Goal: Task Accomplishment & Management: Complete application form

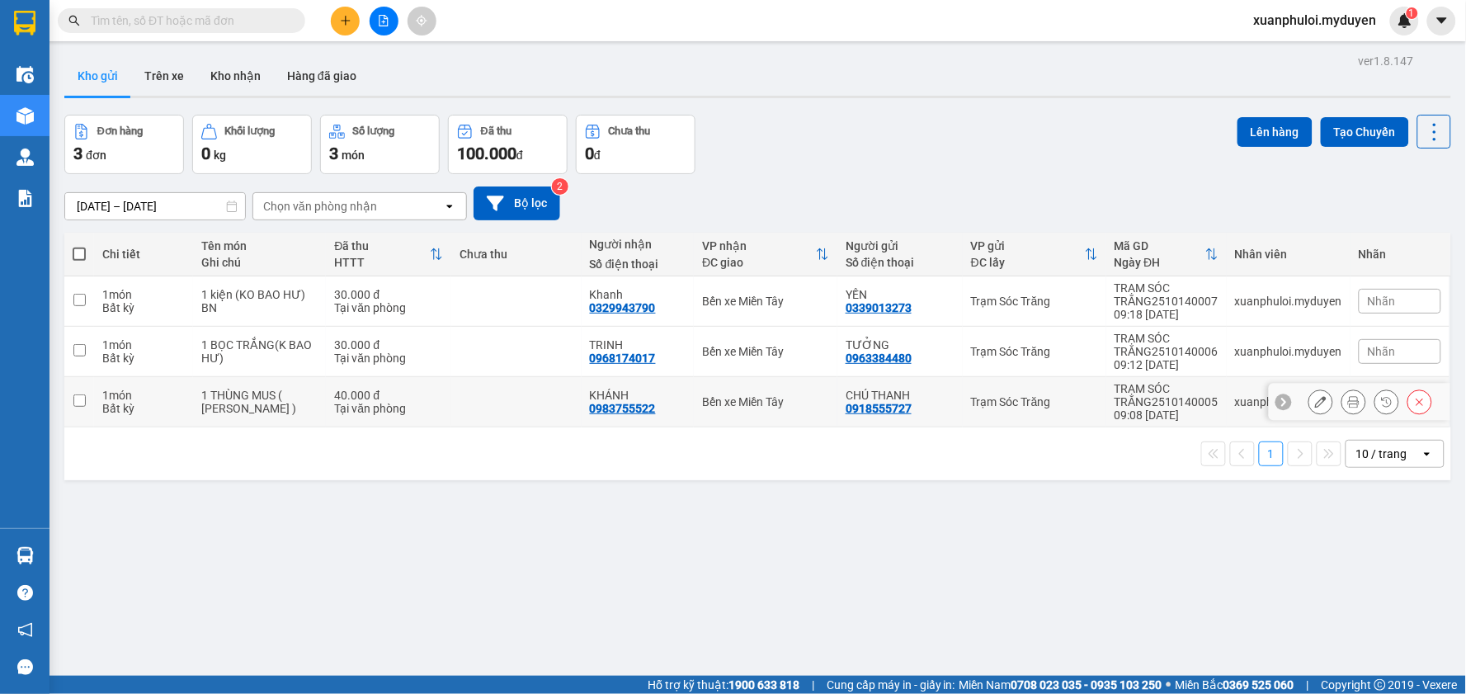
click at [83, 399] on input "checkbox" at bounding box center [79, 400] width 12 height 12
checkbox input "true"
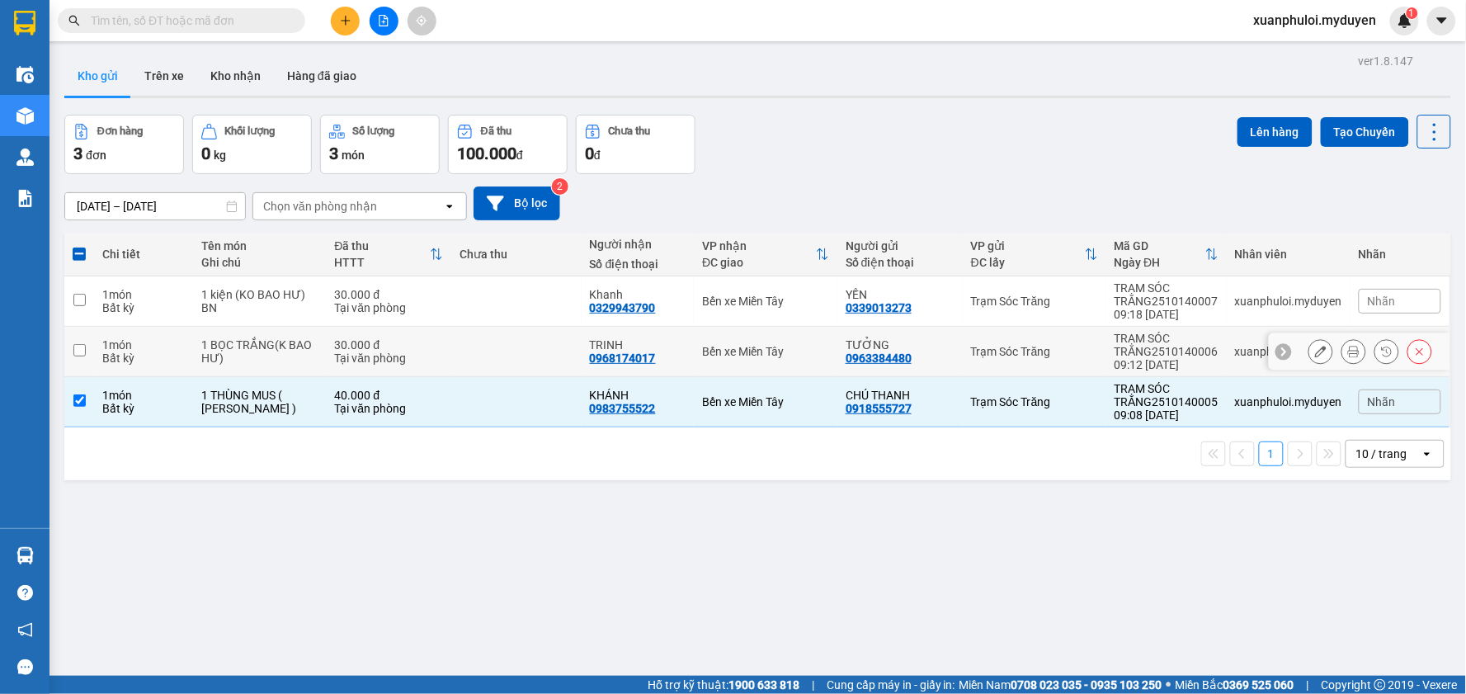
click at [79, 351] on input "checkbox" at bounding box center [79, 350] width 12 height 12
checkbox input "true"
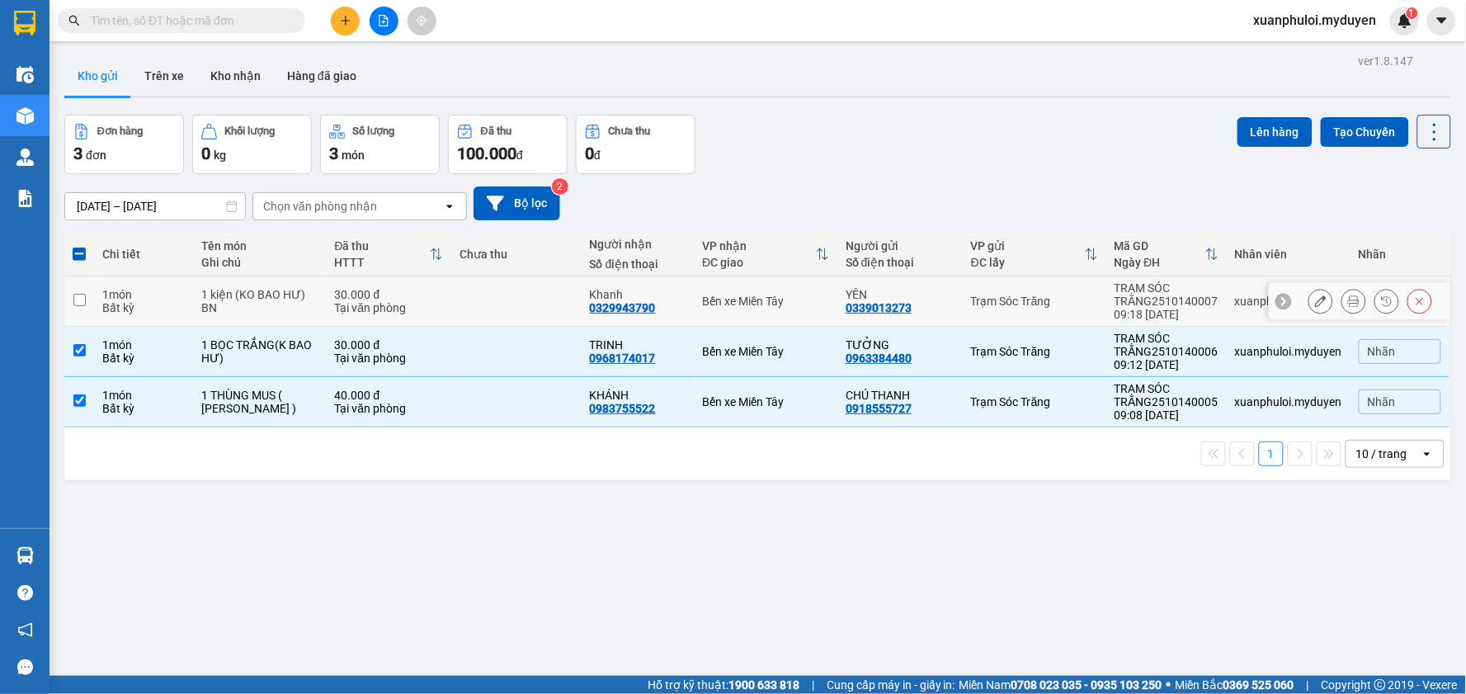
click at [77, 300] on input "checkbox" at bounding box center [79, 300] width 12 height 12
checkbox input "true"
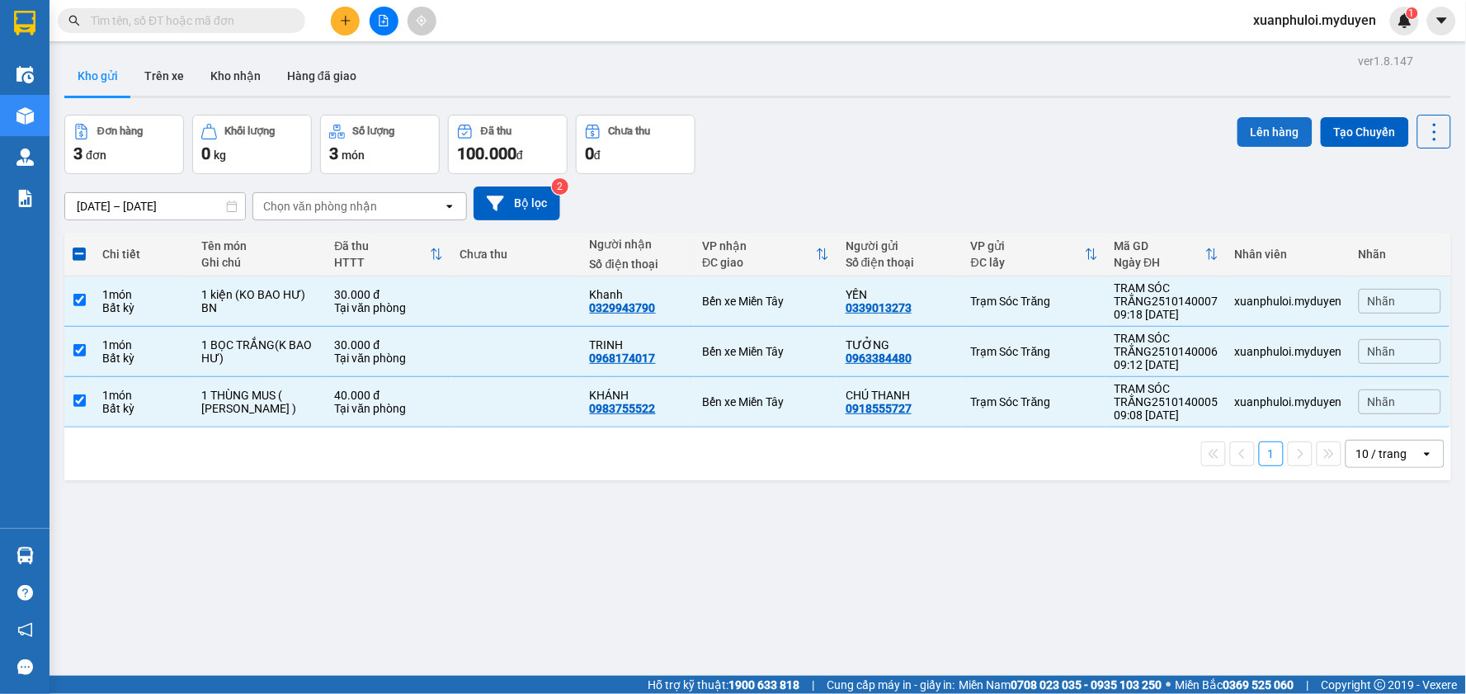
click at [1268, 130] on button "Lên hàng" at bounding box center [1275, 132] width 75 height 30
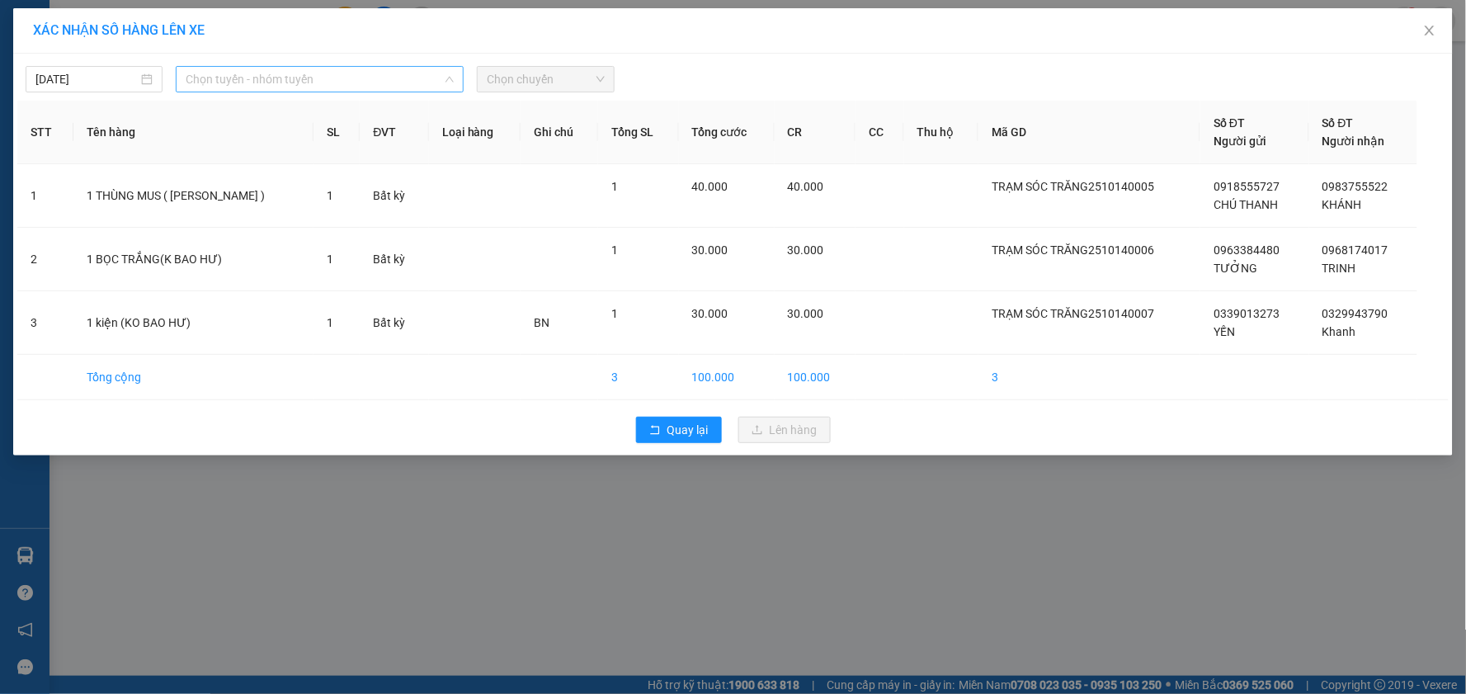
click at [233, 71] on span "Chọn tuyến - nhóm tuyến" at bounding box center [320, 79] width 268 height 25
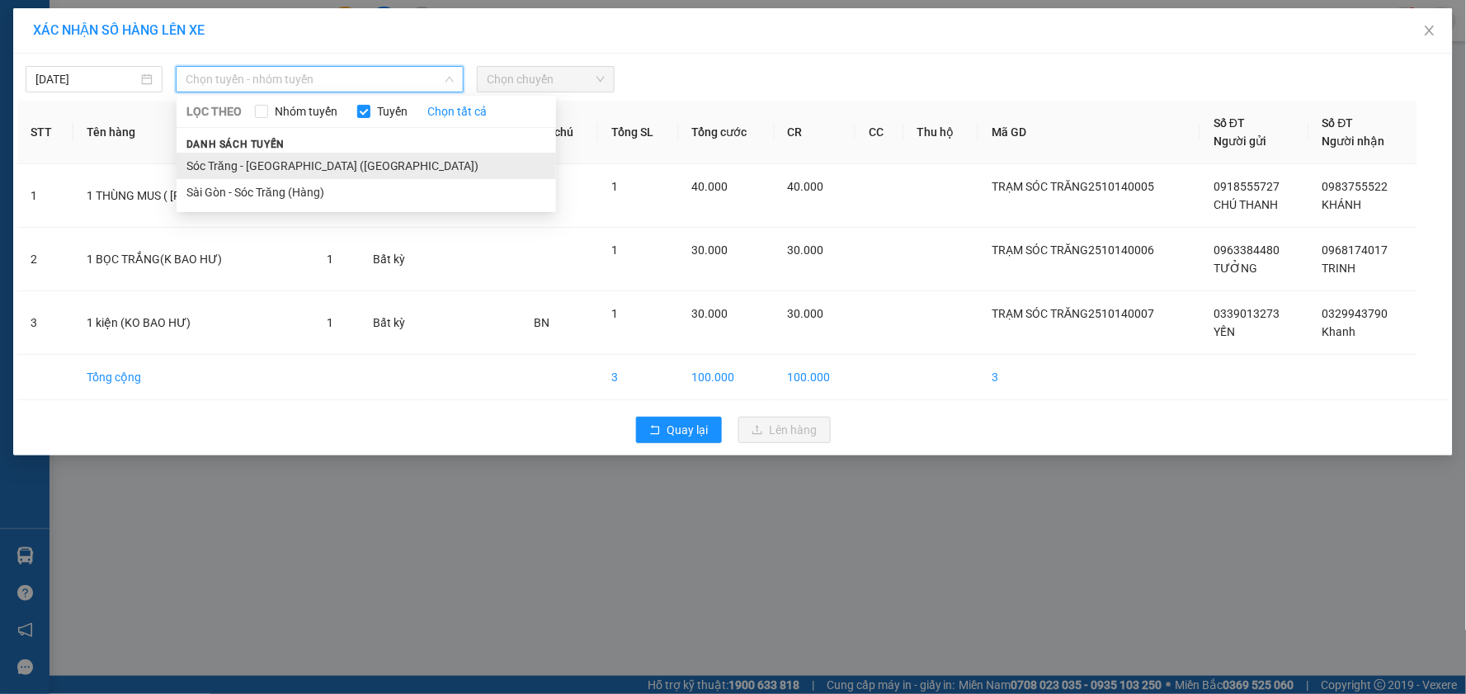
click at [260, 160] on li "Sóc Trăng - [GEOGRAPHIC_DATA] ([GEOGRAPHIC_DATA])" at bounding box center [367, 166] width 380 height 26
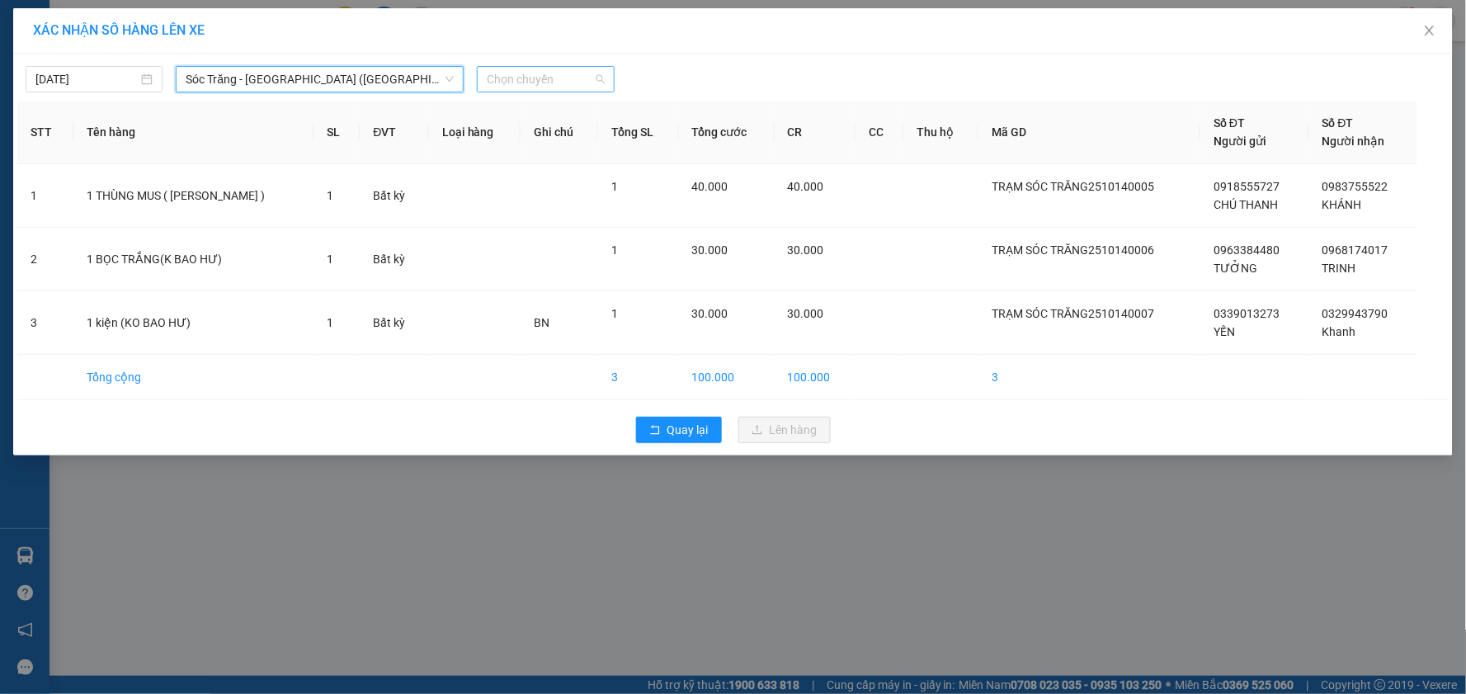
click at [537, 83] on span "Chọn chuyến" at bounding box center [545, 79] width 117 height 25
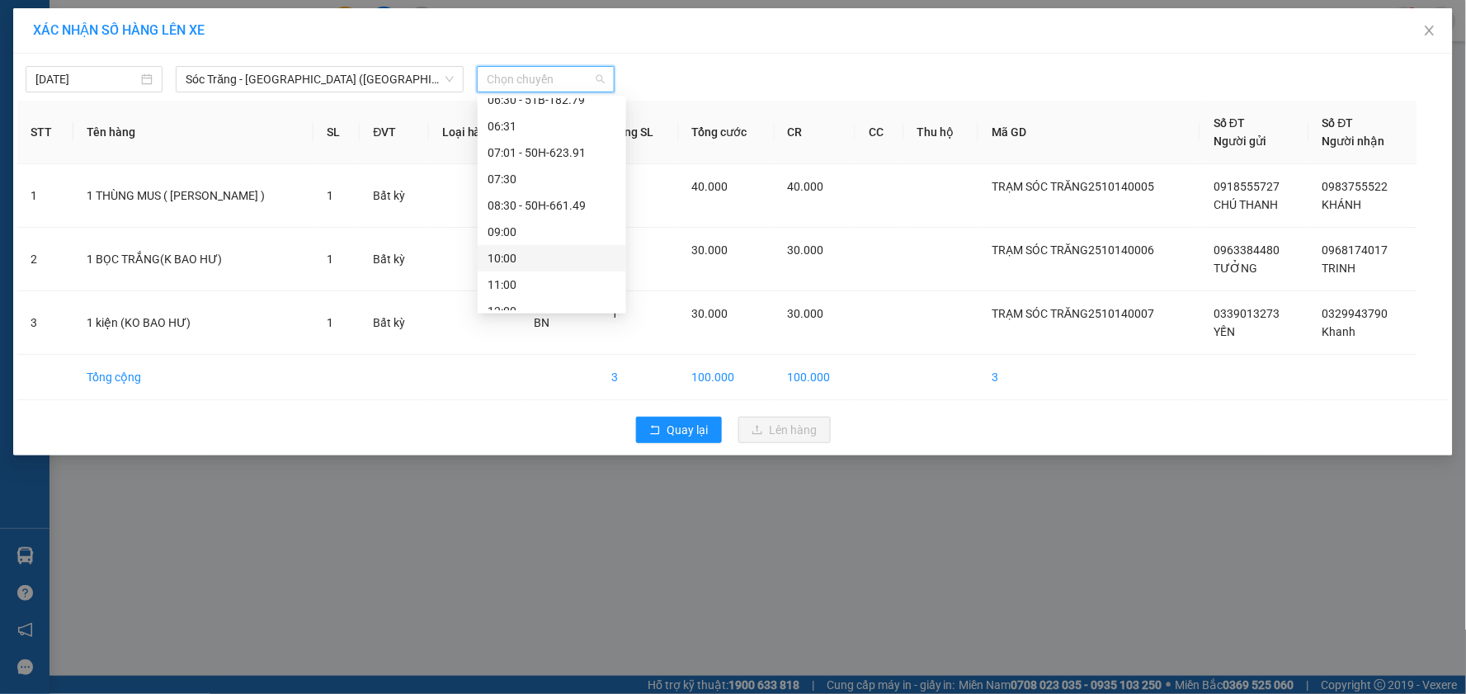
click at [573, 246] on div "10:00" at bounding box center [552, 258] width 149 height 26
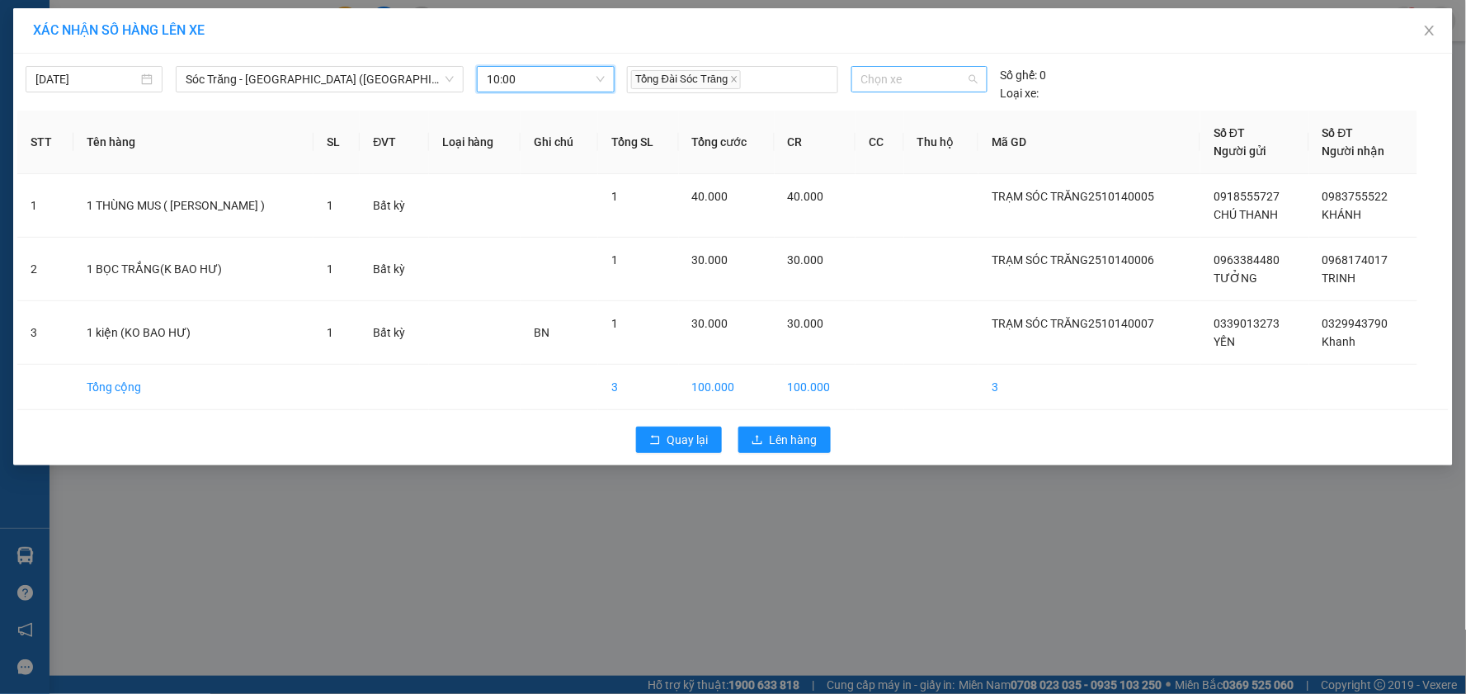
click at [945, 74] on span "Chọn xe" at bounding box center [919, 79] width 116 height 25
type input "740"
click at [929, 108] on div "50H-740.19" at bounding box center [919, 112] width 116 height 18
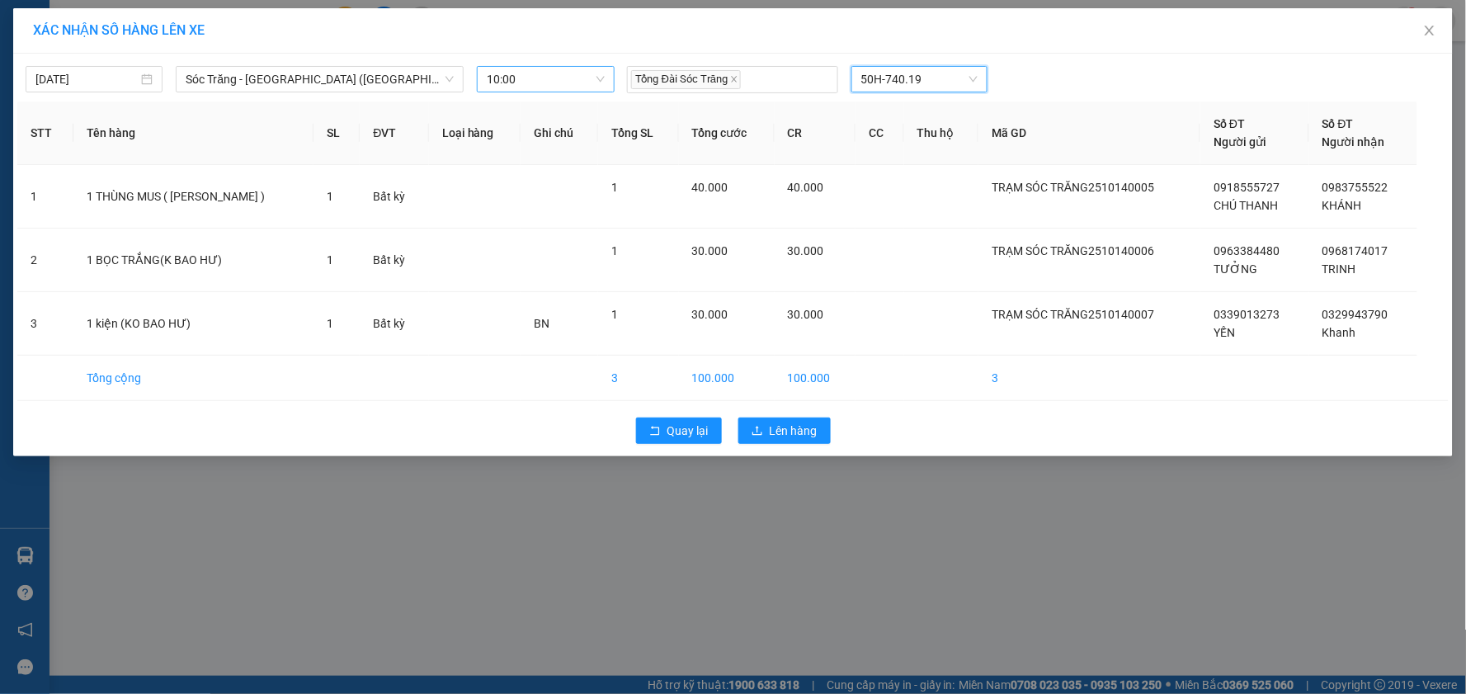
click at [570, 79] on span "10:00" at bounding box center [545, 79] width 117 height 25
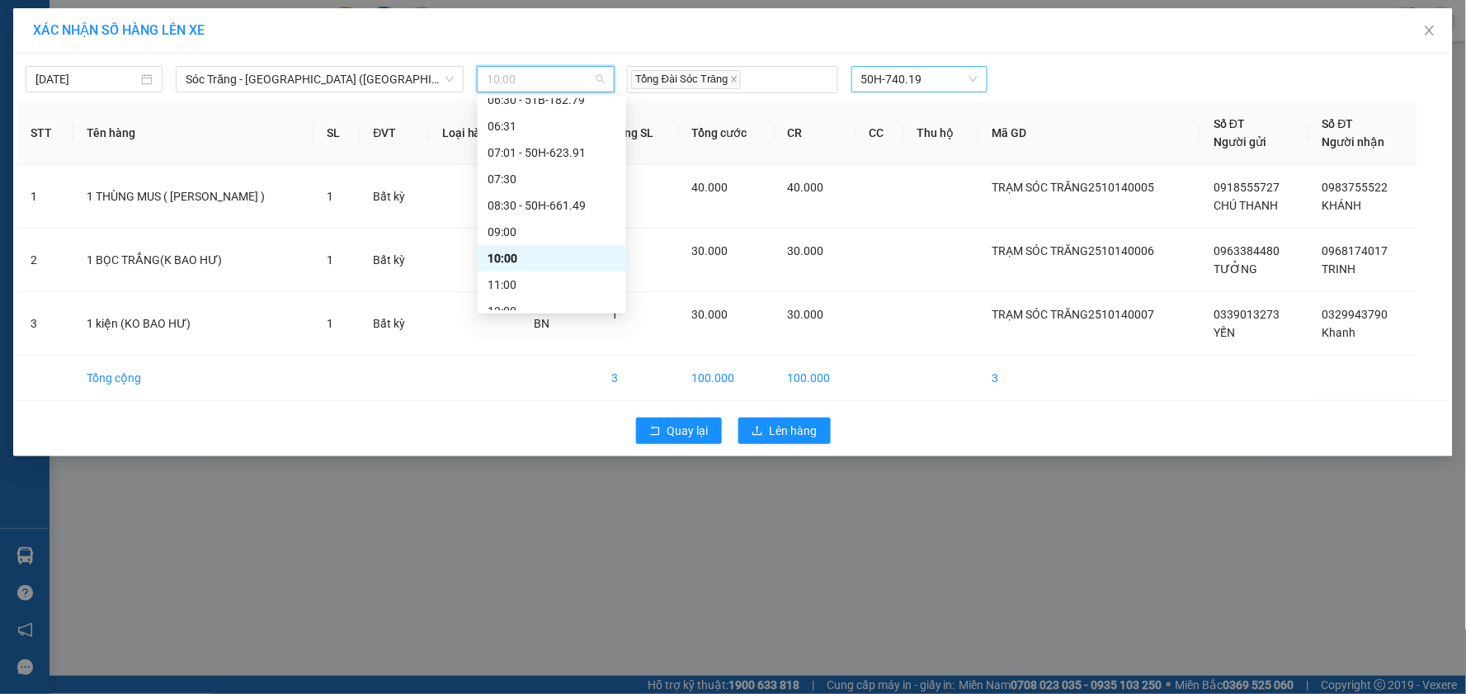
click at [540, 251] on div "10:00" at bounding box center [552, 258] width 129 height 18
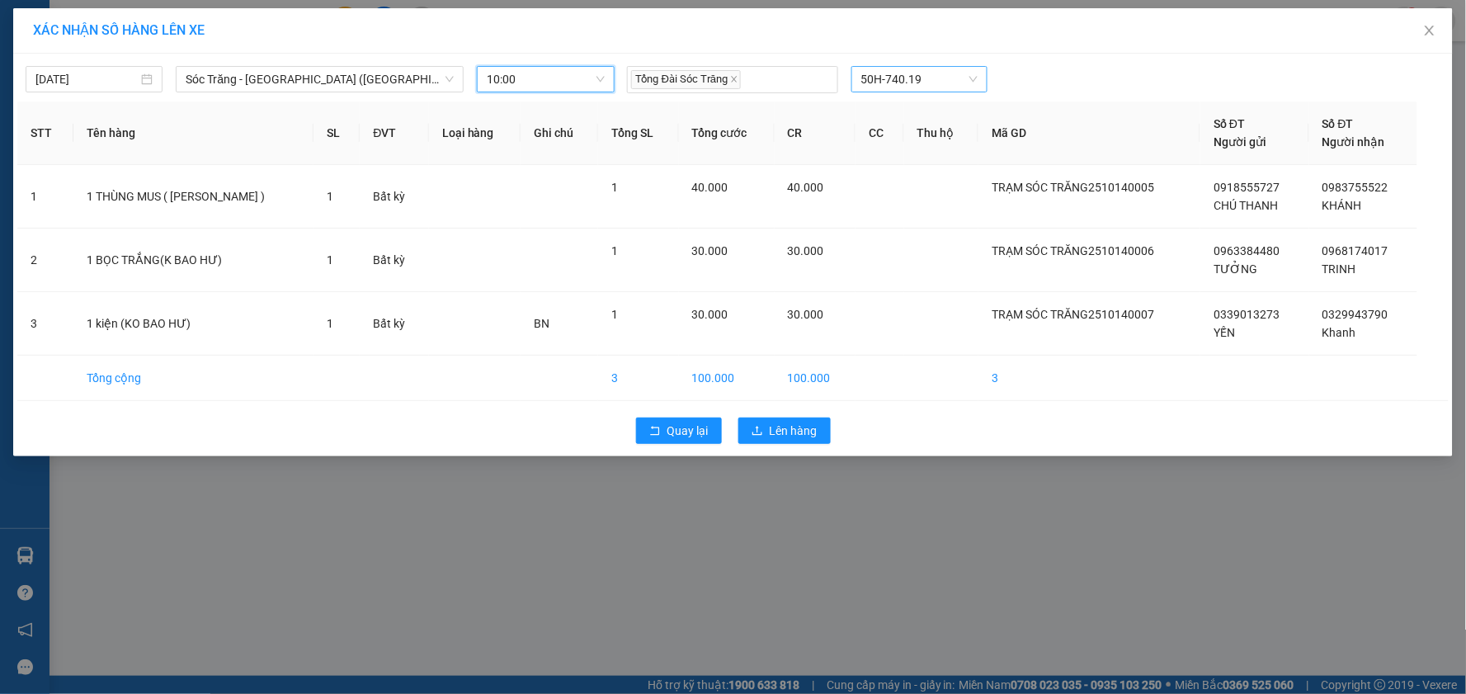
click at [1090, 54] on div "[DATE] Sóc Trăng - [GEOGRAPHIC_DATA] ([GEOGRAPHIC_DATA]) LỌC THEO Nhóm tuyến Tu…" at bounding box center [733, 255] width 1440 height 403
click at [798, 430] on span "Lên hàng" at bounding box center [794, 431] width 48 height 18
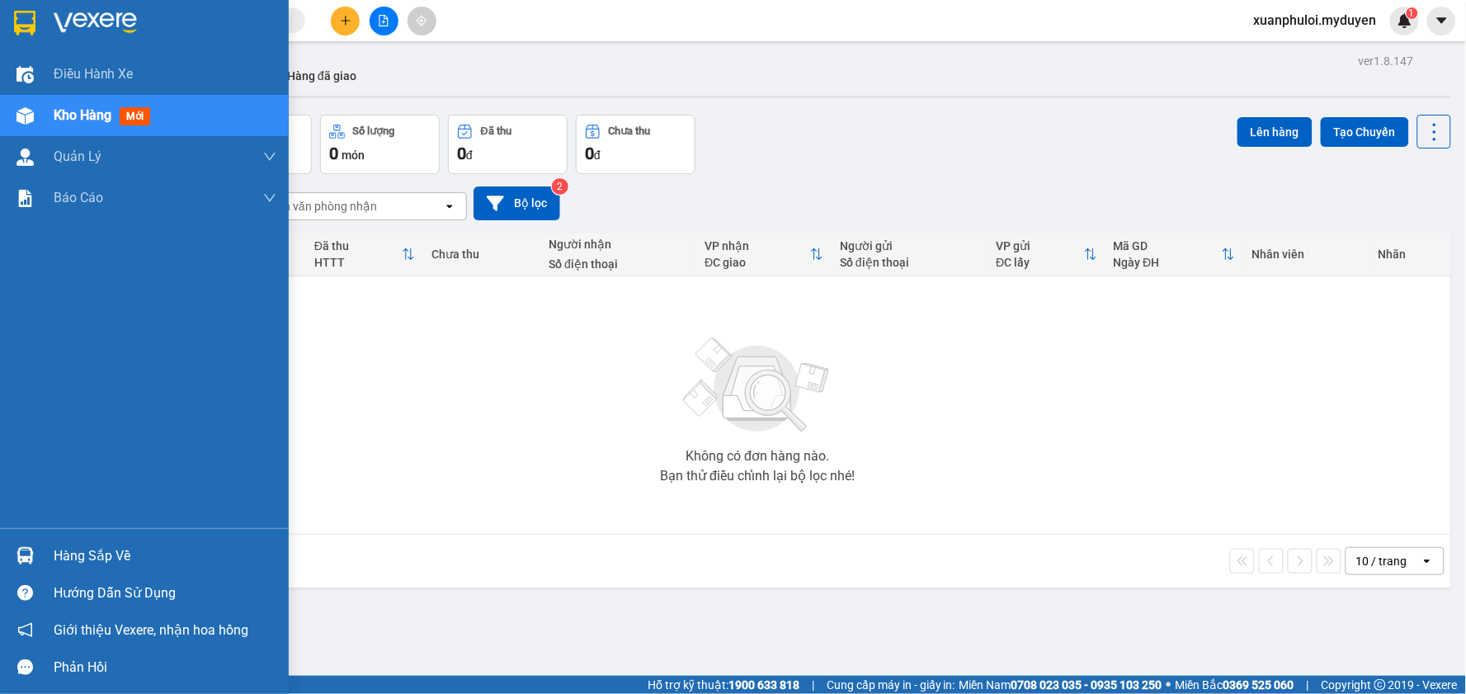
click at [113, 109] on div "Kho hàng mới" at bounding box center [105, 115] width 103 height 21
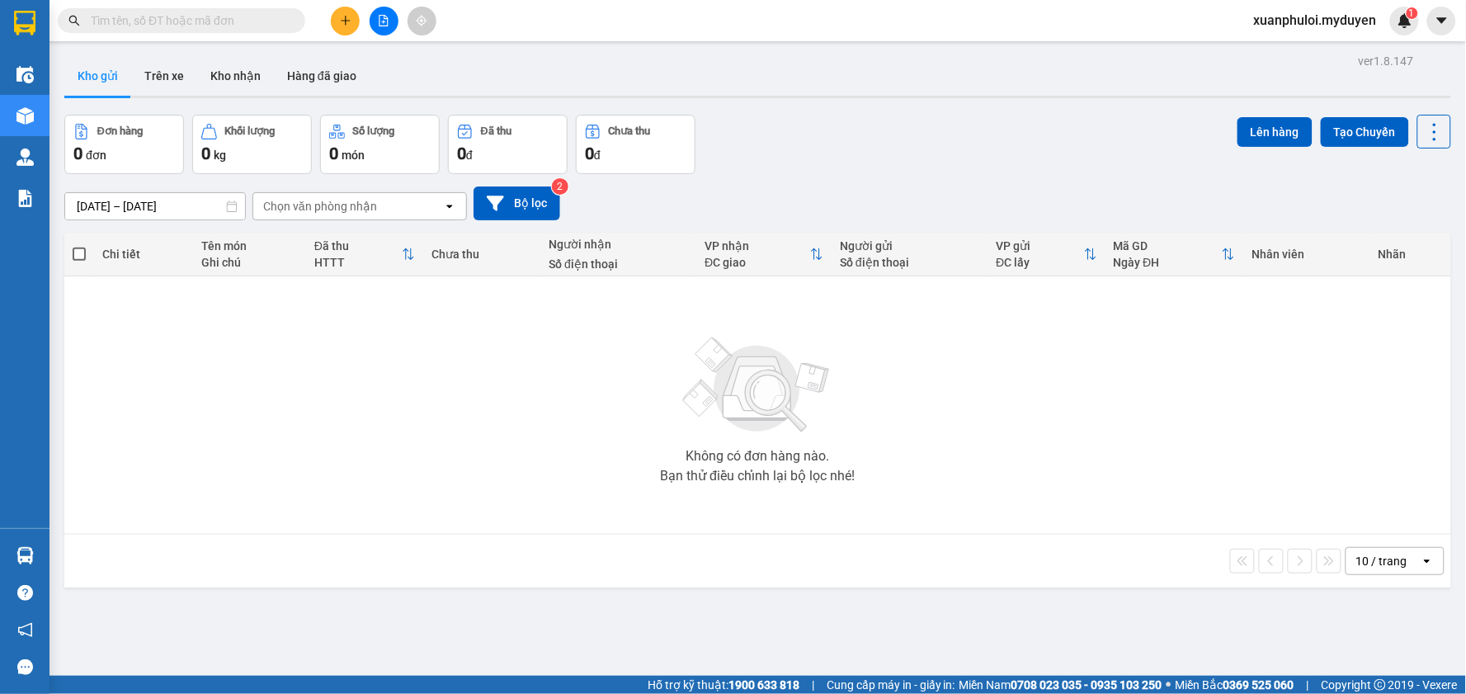
click at [941, 401] on div "Không có đơn hàng nào. Bạn thử điều chỉnh lại bộ lọc nhé!" at bounding box center [758, 405] width 1370 height 248
click at [338, 17] on button at bounding box center [345, 21] width 29 height 29
click at [352, 53] on div at bounding box center [351, 62] width 21 height 18
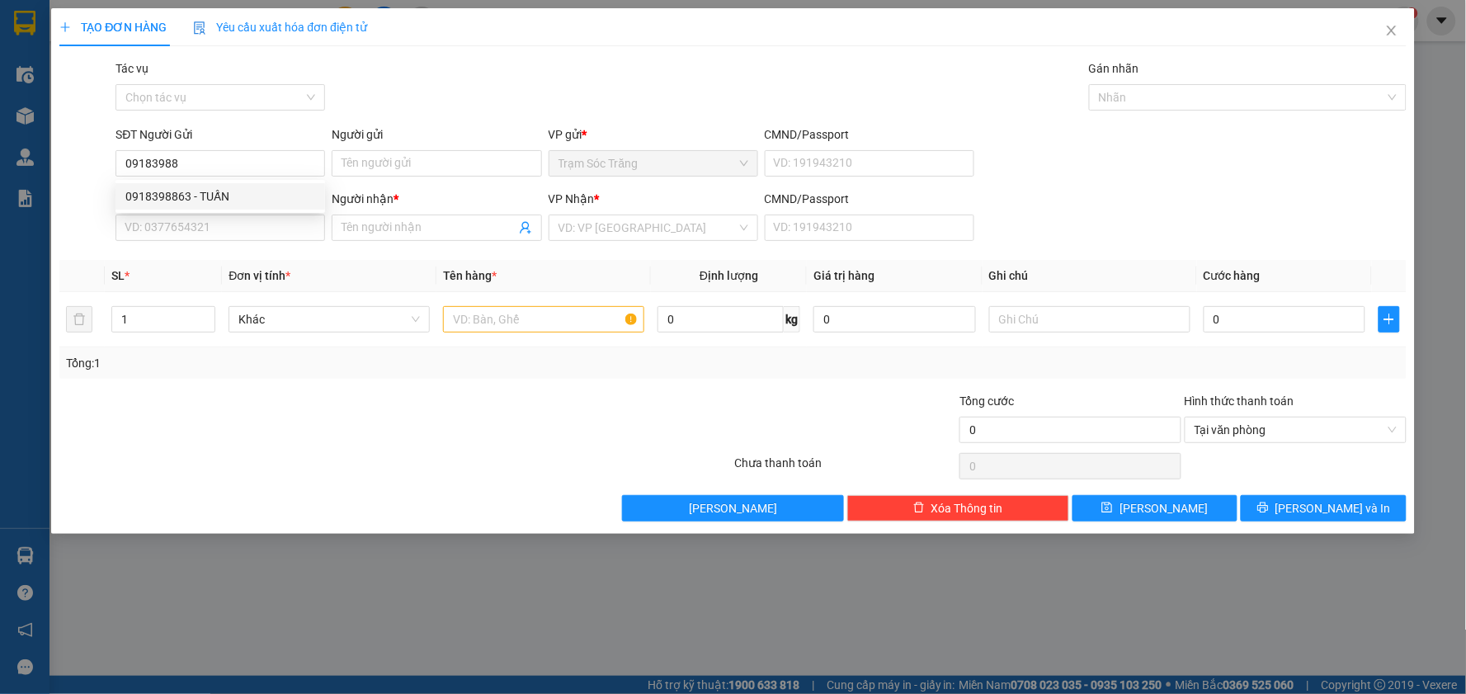
click at [192, 182] on div "0918398863 0918398863 - TUẤN" at bounding box center [221, 196] width 210 height 33
click at [196, 185] on form "SĐT Người Gửi 09183988 Người gửi Tên người gửi VP gửi * Trạm Sóc Trăng CMND/Pas…" at bounding box center [732, 186] width 1347 height 122
click at [204, 159] on input "09183988" at bounding box center [221, 163] width 210 height 26
click at [221, 193] on div "0918398863 - TUẤN" at bounding box center [220, 196] width 190 height 18
type input "0918398863"
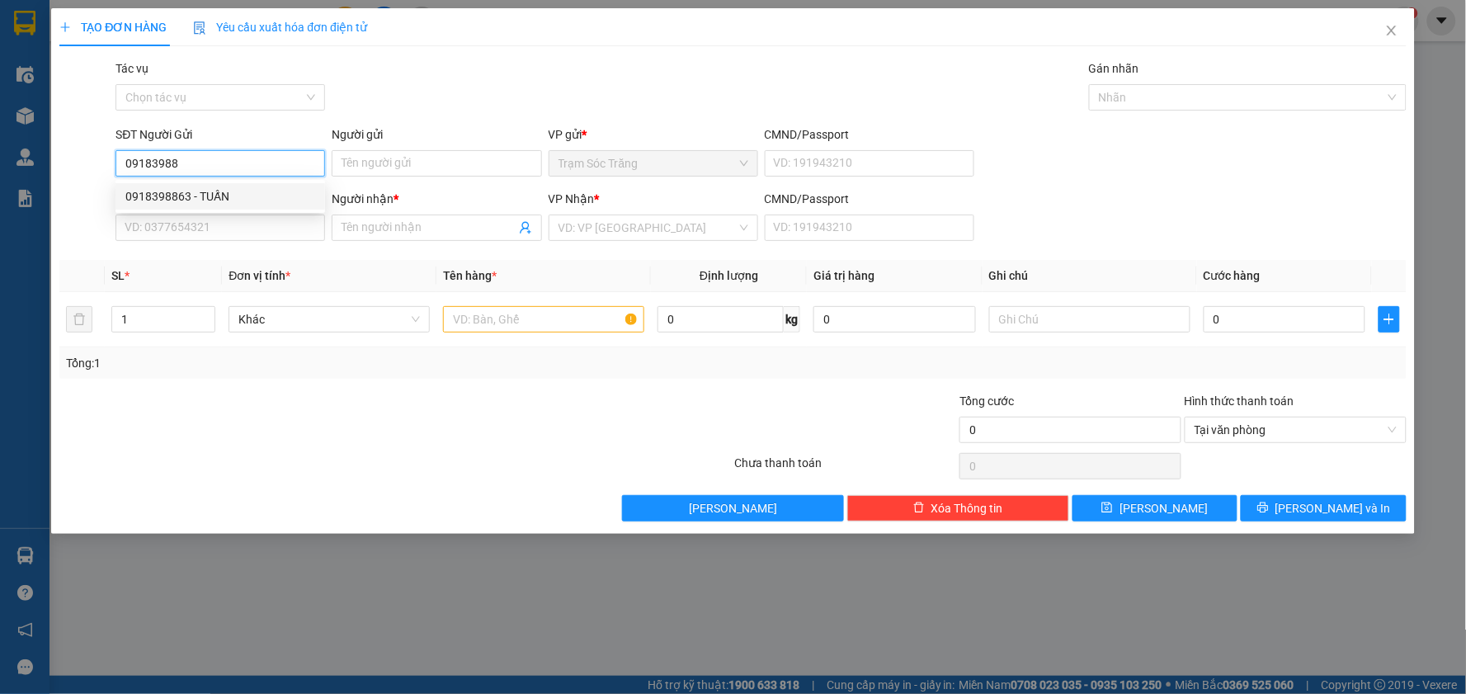
type input "TUẤN"
type input "0767764698"
type input "PHƯỢNG"
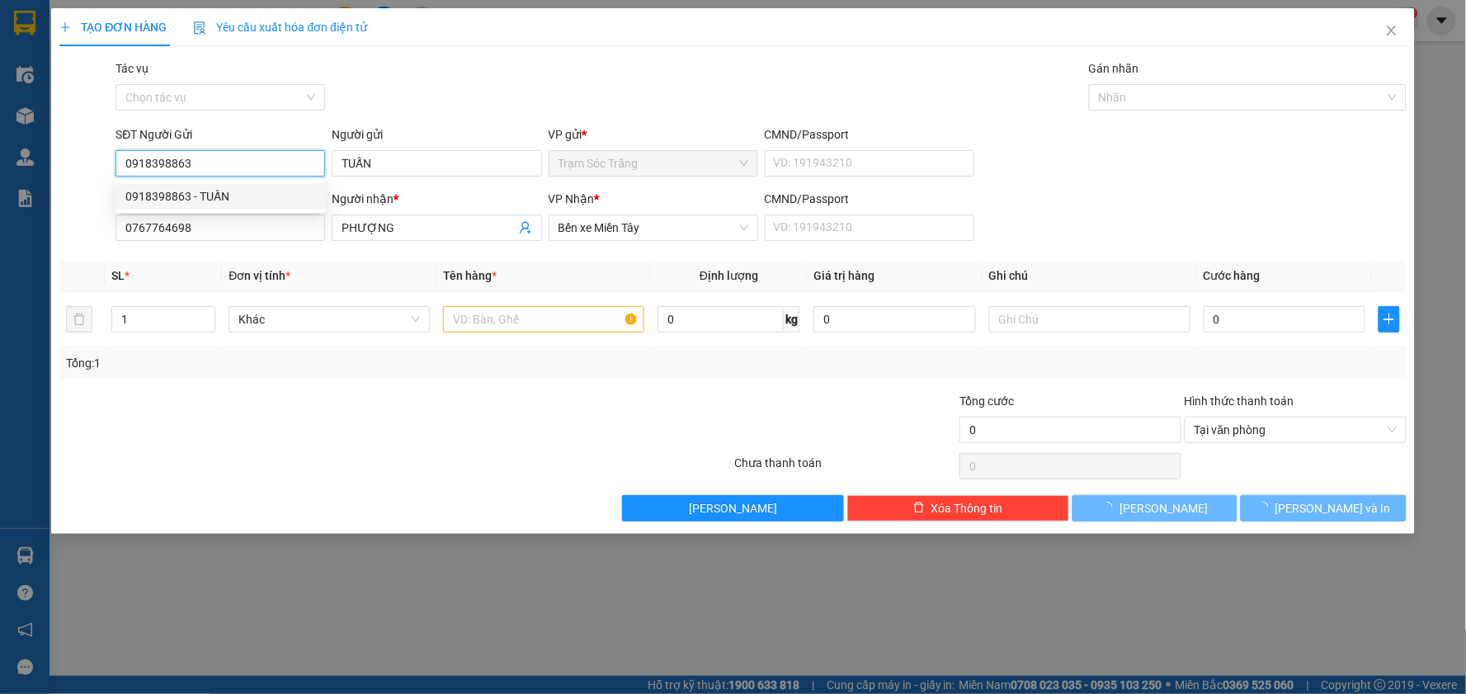
type input "130.000"
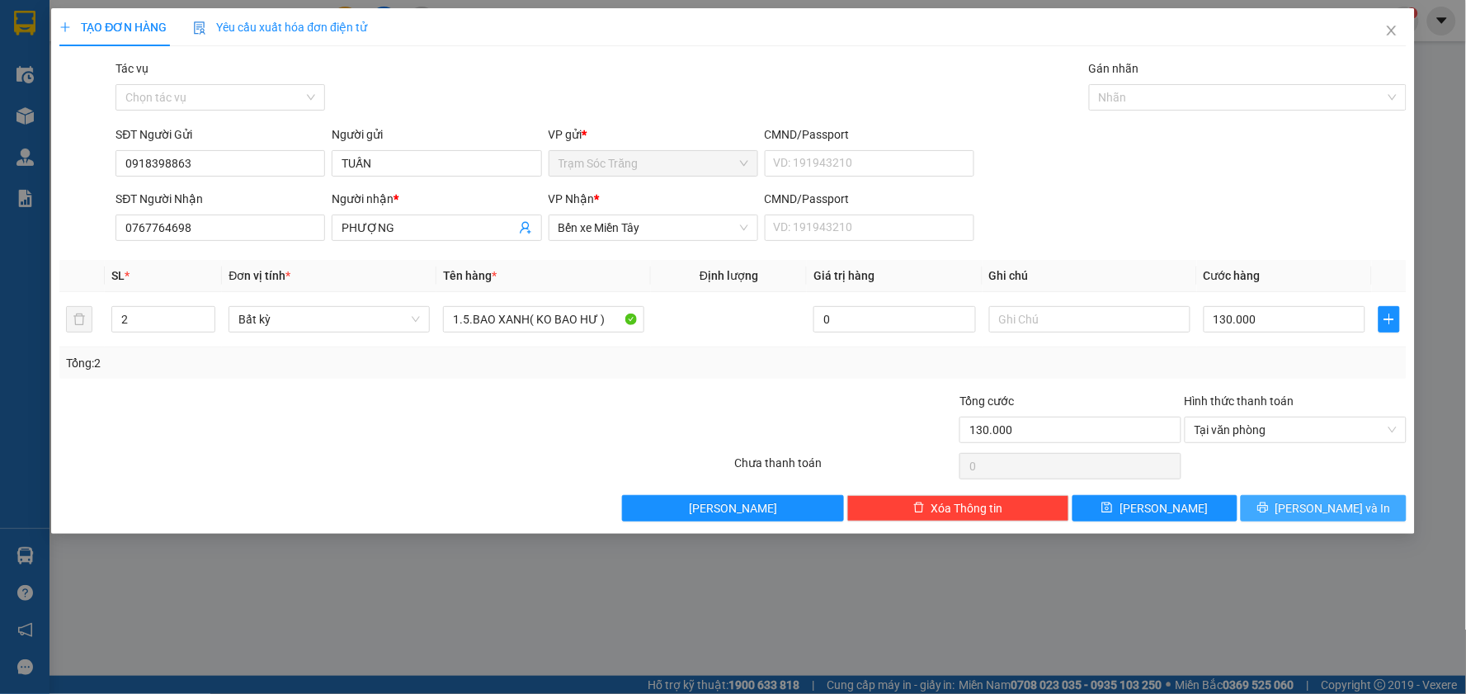
click at [1304, 520] on button "[PERSON_NAME] và In" at bounding box center [1324, 508] width 166 height 26
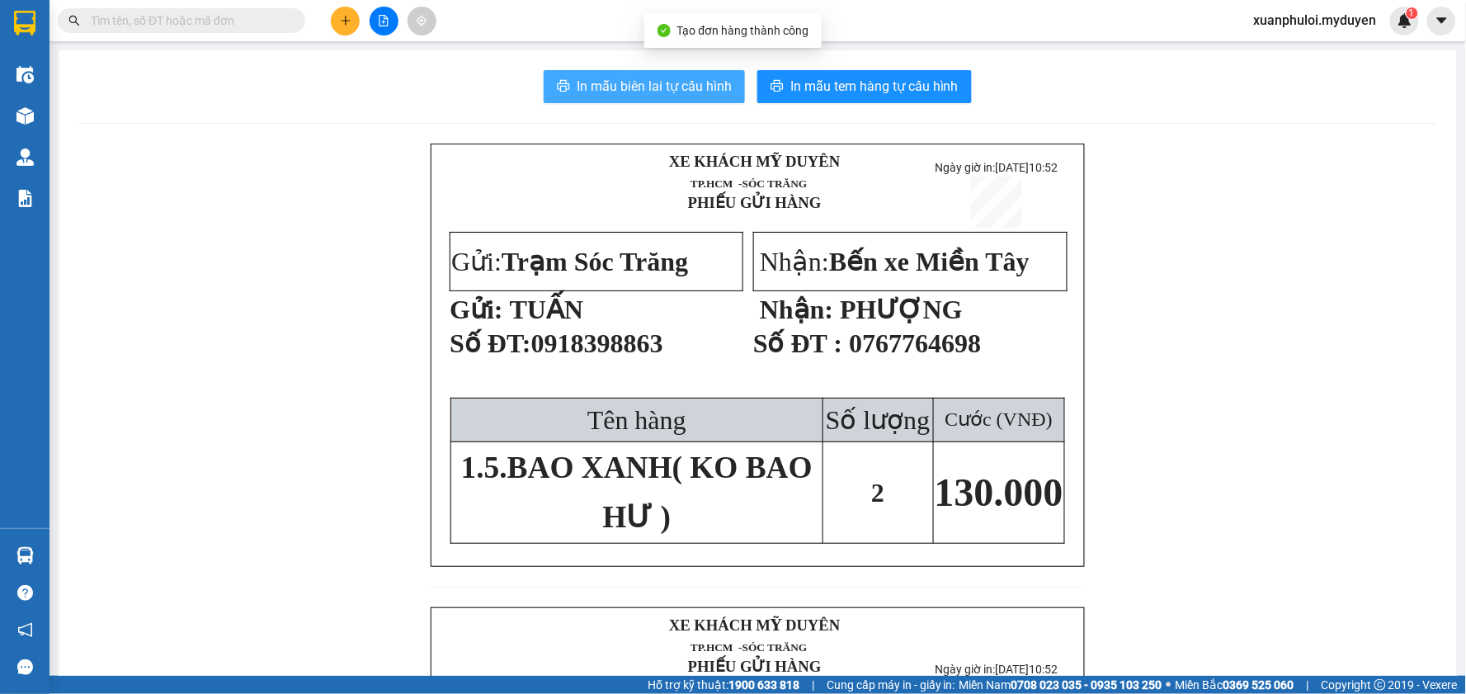
click at [690, 99] on button "In mẫu biên lai tự cấu hình" at bounding box center [644, 86] width 201 height 33
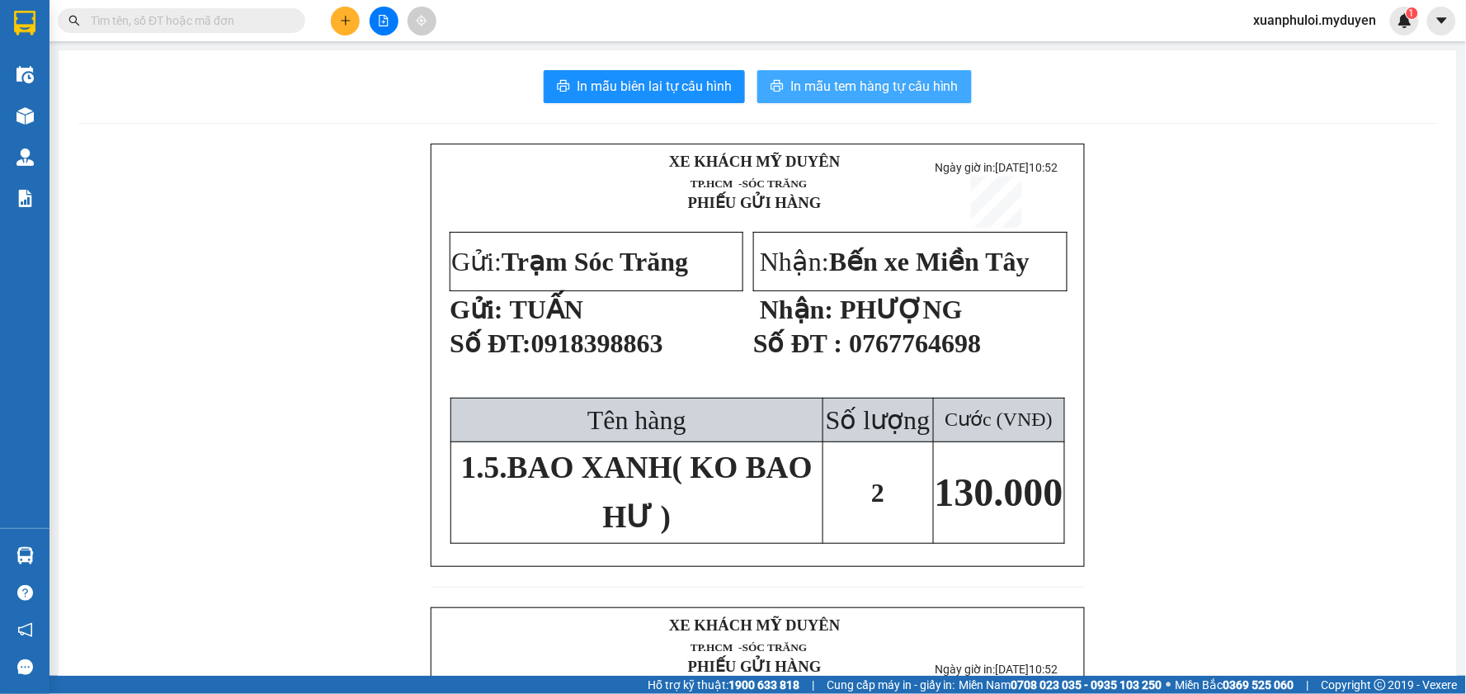
click at [837, 92] on span "In mẫu tem hàng tự cấu hình" at bounding box center [874, 86] width 168 height 21
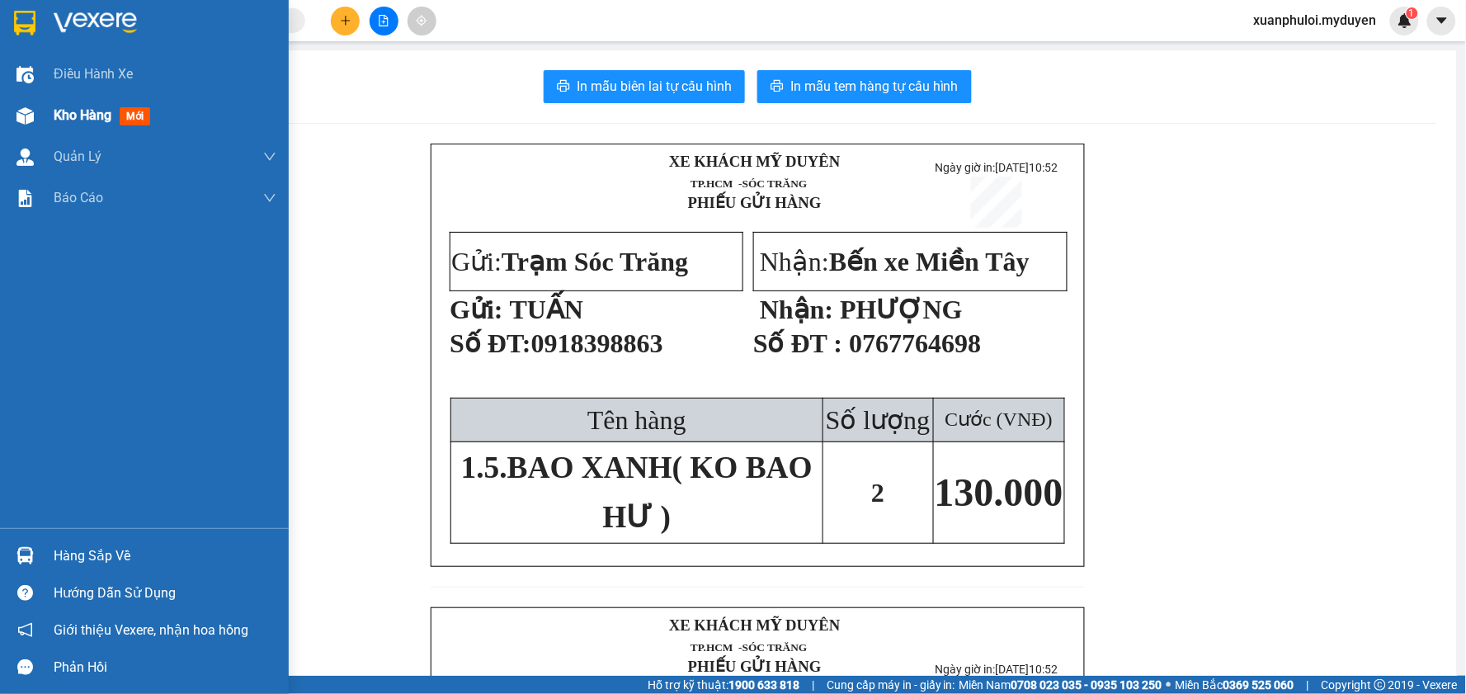
click at [86, 116] on span "Kho hàng" at bounding box center [83, 115] width 58 height 16
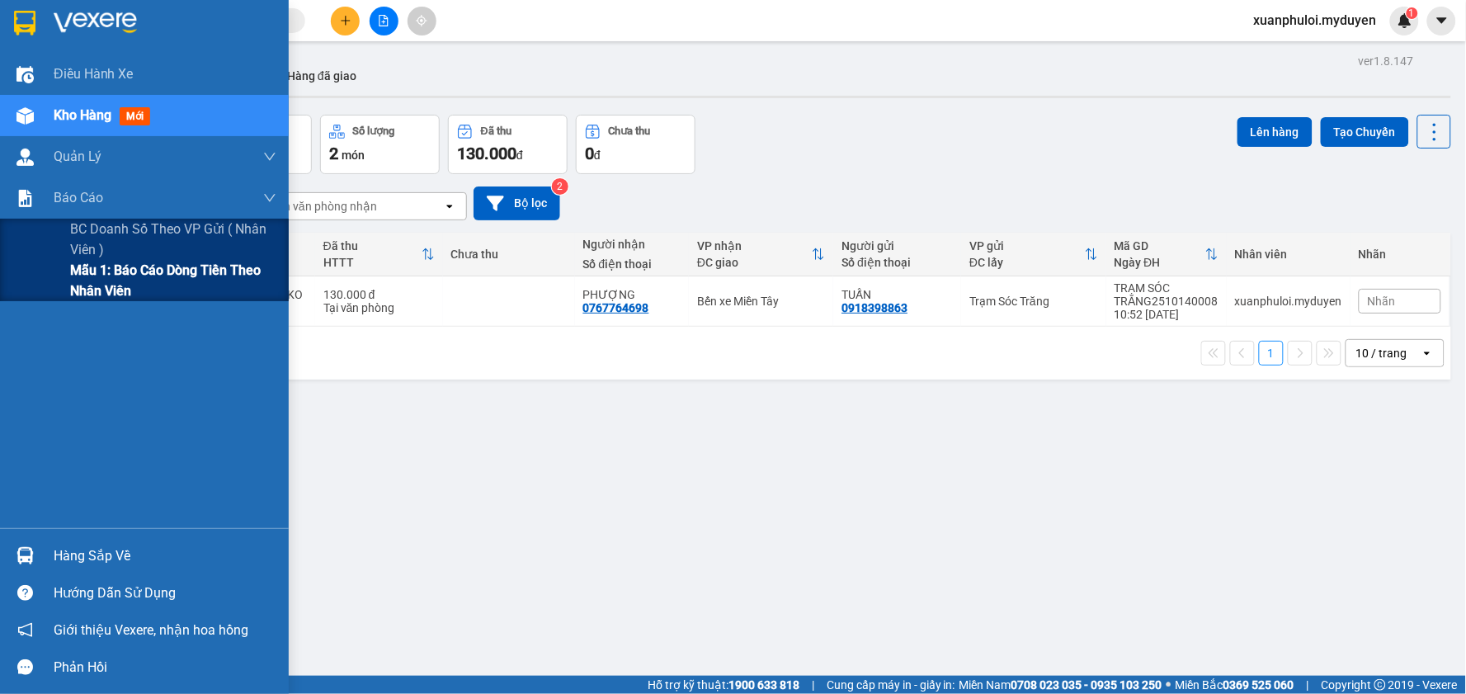
click at [80, 289] on span "Mẫu 1: Báo cáo dòng tiền theo nhân viên" at bounding box center [173, 280] width 206 height 41
